Goal: Use online tool/utility: Utilize a website feature to perform a specific function

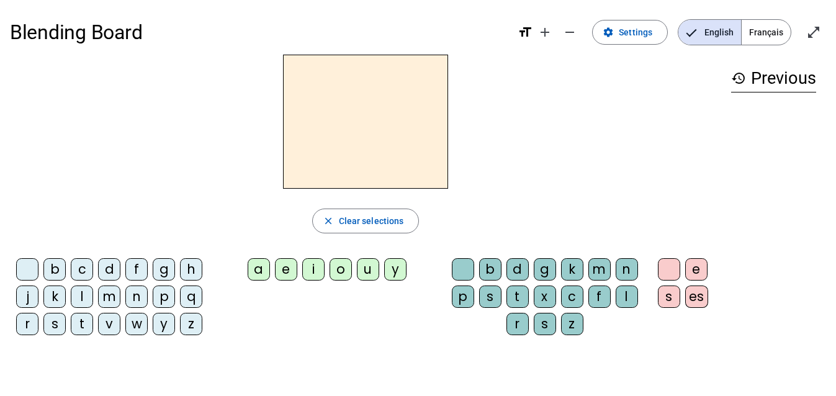
click at [76, 325] on div "t" at bounding box center [82, 324] width 22 height 22
drag, startPoint x: 261, startPoint y: 269, endPoint x: 254, endPoint y: 271, distance: 7.7
click at [254, 271] on div "a" at bounding box center [259, 269] width 22 height 22
click at [571, 296] on div "c" at bounding box center [572, 297] width 22 height 22
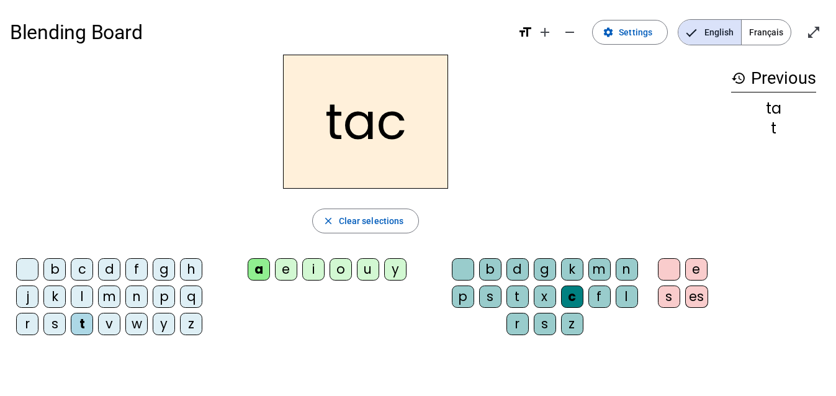
click at [455, 266] on div at bounding box center [463, 269] width 22 height 22
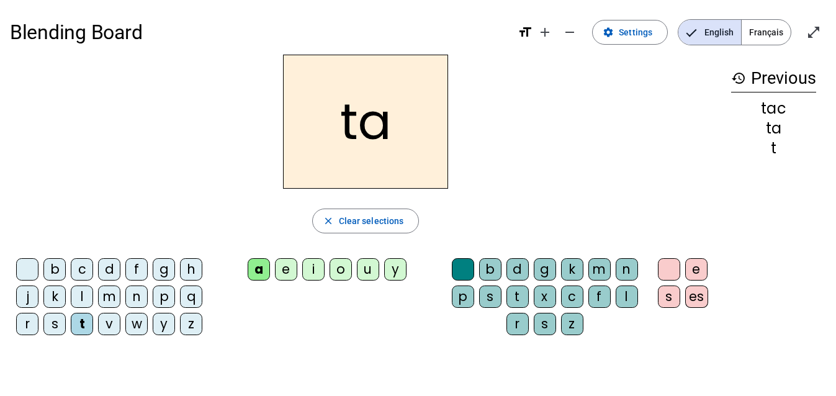
click at [280, 273] on div "e" at bounding box center [286, 269] width 22 height 22
click at [33, 299] on div "j" at bounding box center [27, 297] width 22 height 22
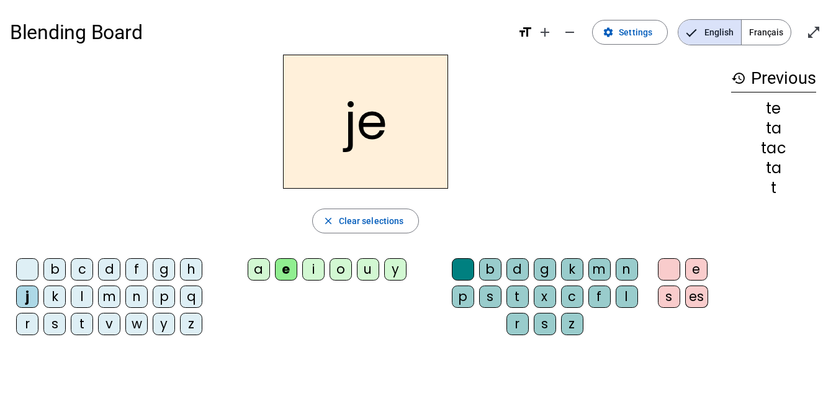
click at [107, 264] on div "d" at bounding box center [109, 269] width 22 height 22
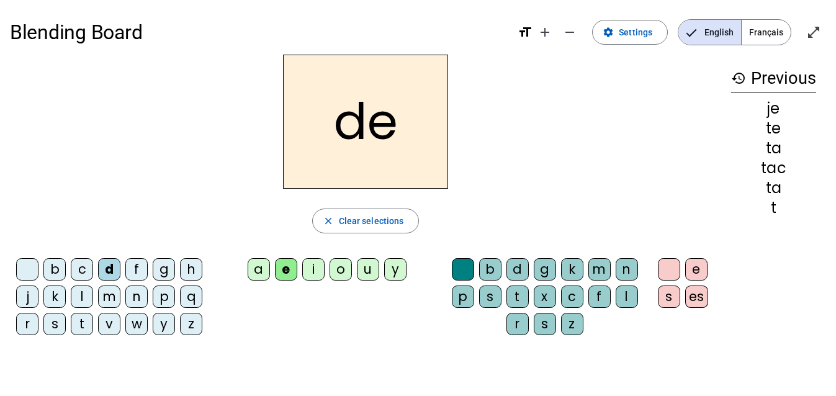
click at [106, 304] on div "m" at bounding box center [109, 297] width 22 height 22
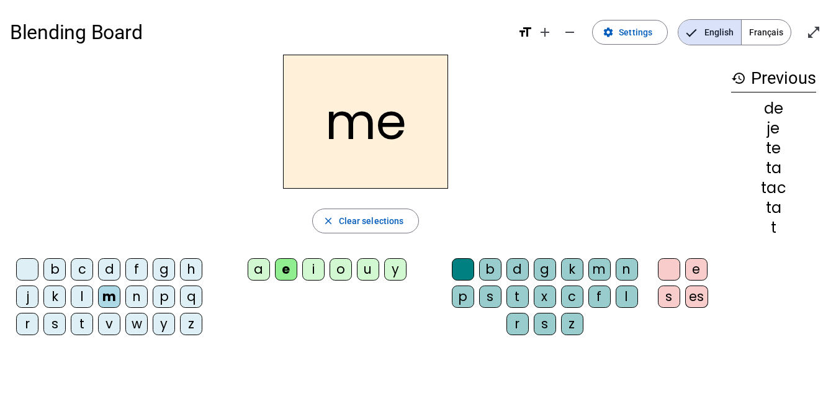
click at [260, 268] on div "a" at bounding box center [259, 269] width 22 height 22
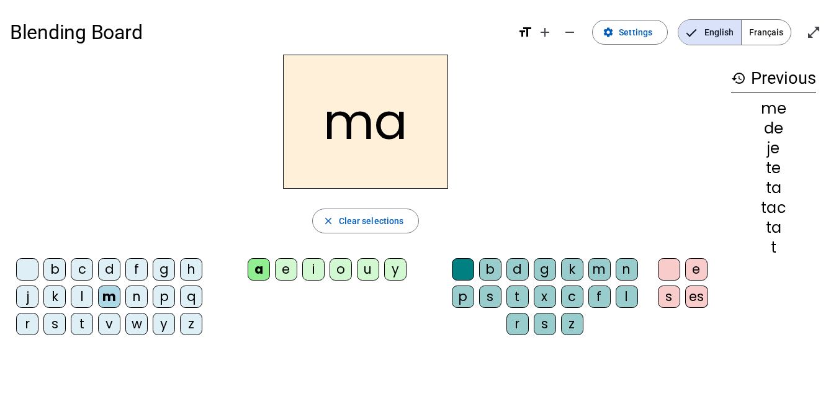
click at [84, 299] on div "l" at bounding box center [82, 297] width 22 height 22
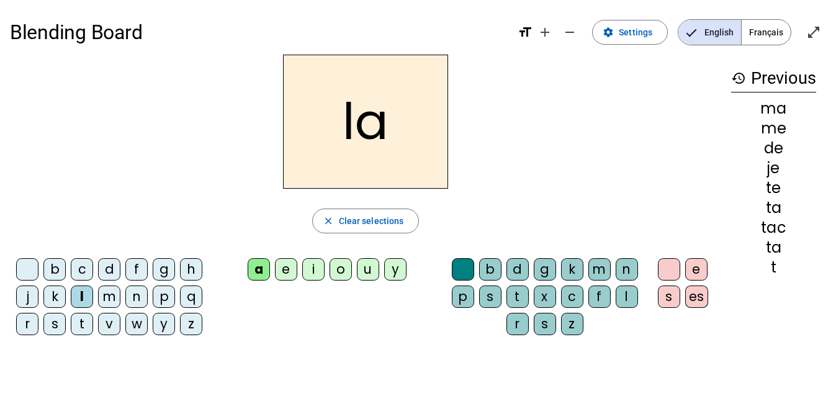
click at [569, 291] on div "c" at bounding box center [572, 297] width 22 height 22
